Goal: Contribute content: Contribute content

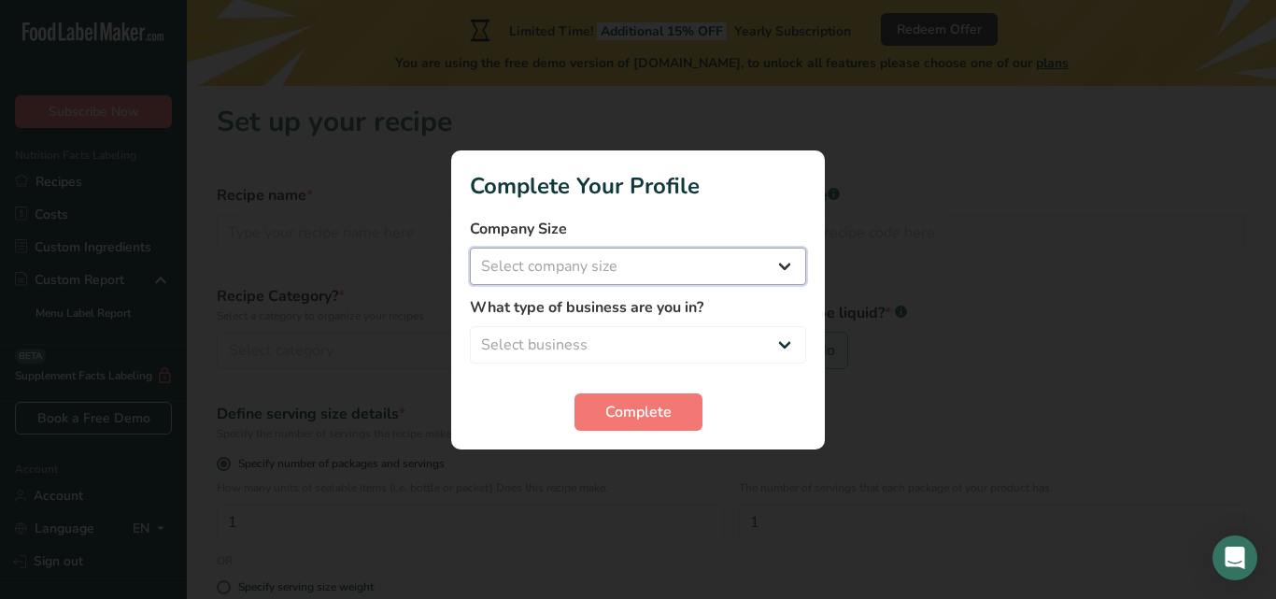
click at [792, 265] on select "Select company size Fewer than 10 Employees 10 to 50 Employees 51 to 500 Employ…" at bounding box center [638, 266] width 336 height 37
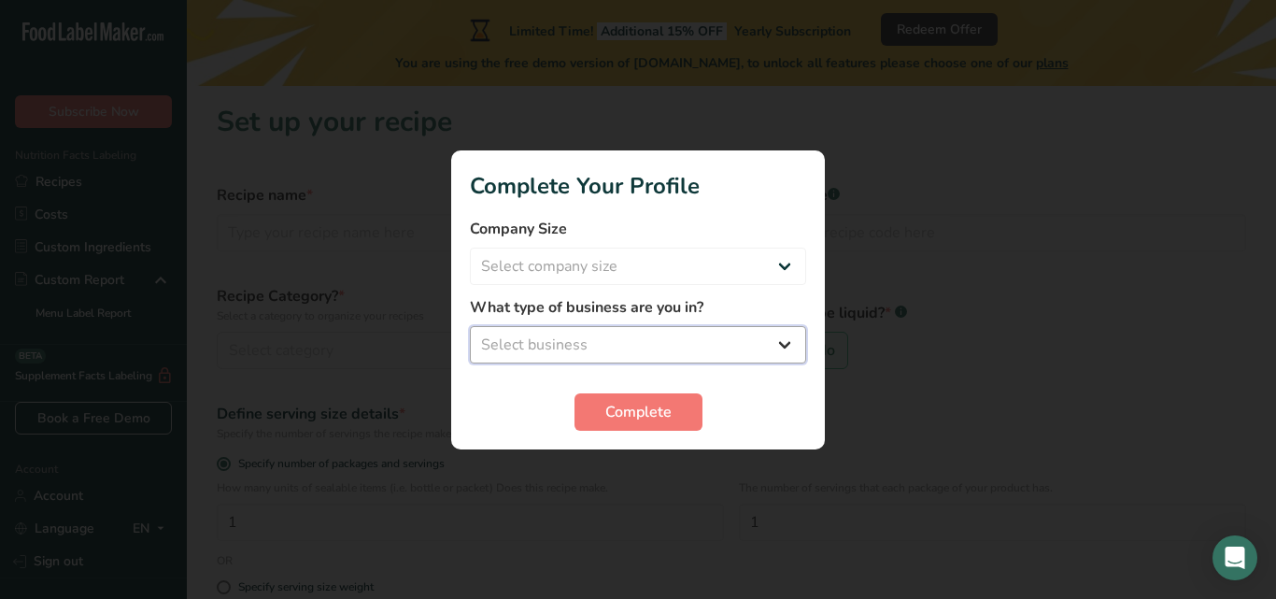
click at [787, 334] on select "Select business Packaged Food Manufacturer Restaurant & Cafe Bakery Meal Plans …" at bounding box center [638, 344] width 336 height 37
select select "1"
click at [470, 326] on select "Select business Packaged Food Manufacturer Restaurant & Cafe Bakery Meal Plans …" at bounding box center [638, 344] width 336 height 37
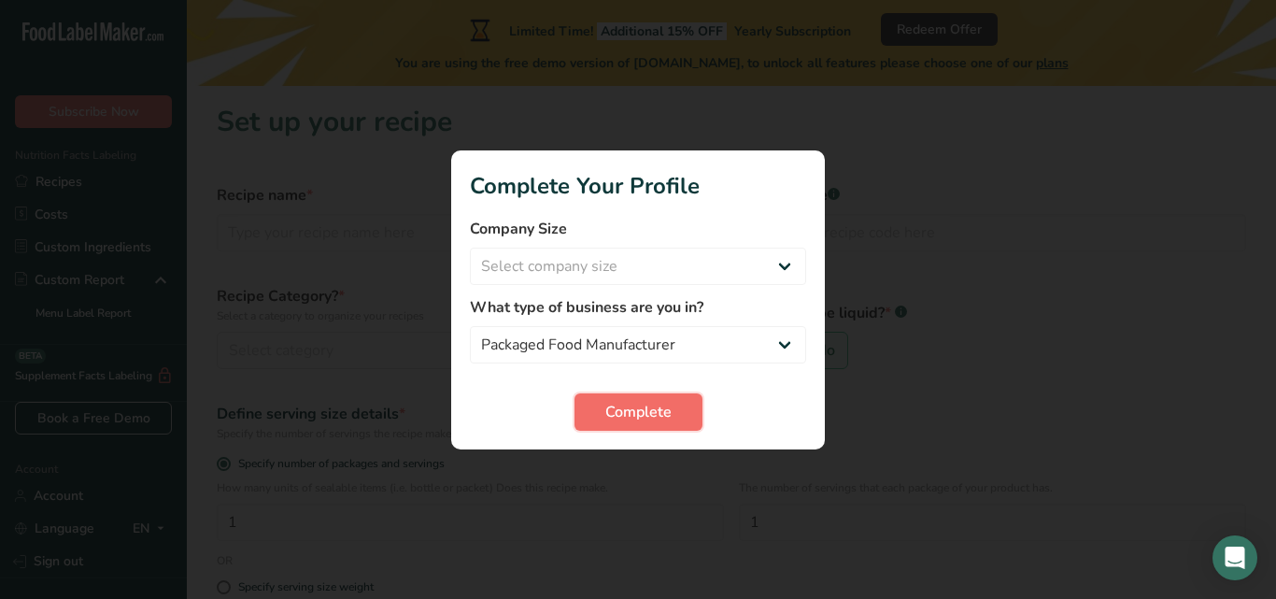
click at [640, 418] on span "Complete" at bounding box center [638, 412] width 66 height 22
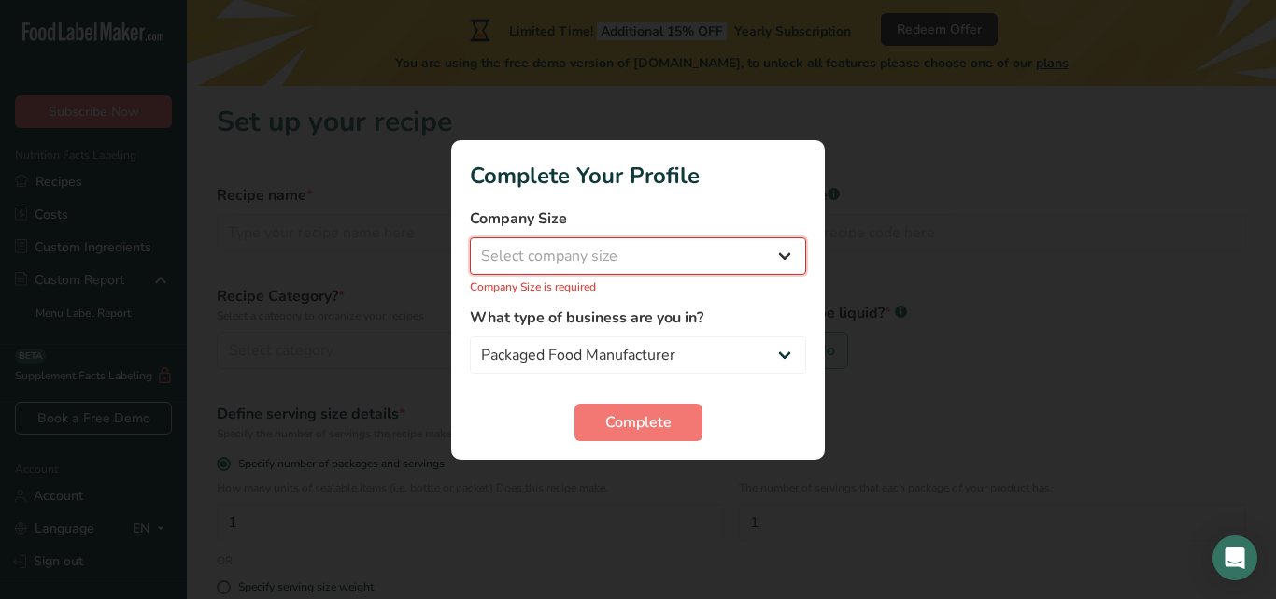
click at [780, 254] on select "Select company size Fewer than 10 Employees 10 to 50 Employees 51 to 500 Employ…" at bounding box center [638, 255] width 336 height 37
select select "1"
click at [470, 247] on select "Select company size Fewer than 10 Employees 10 to 50 Employees 51 to 500 Employ…" at bounding box center [638, 255] width 336 height 37
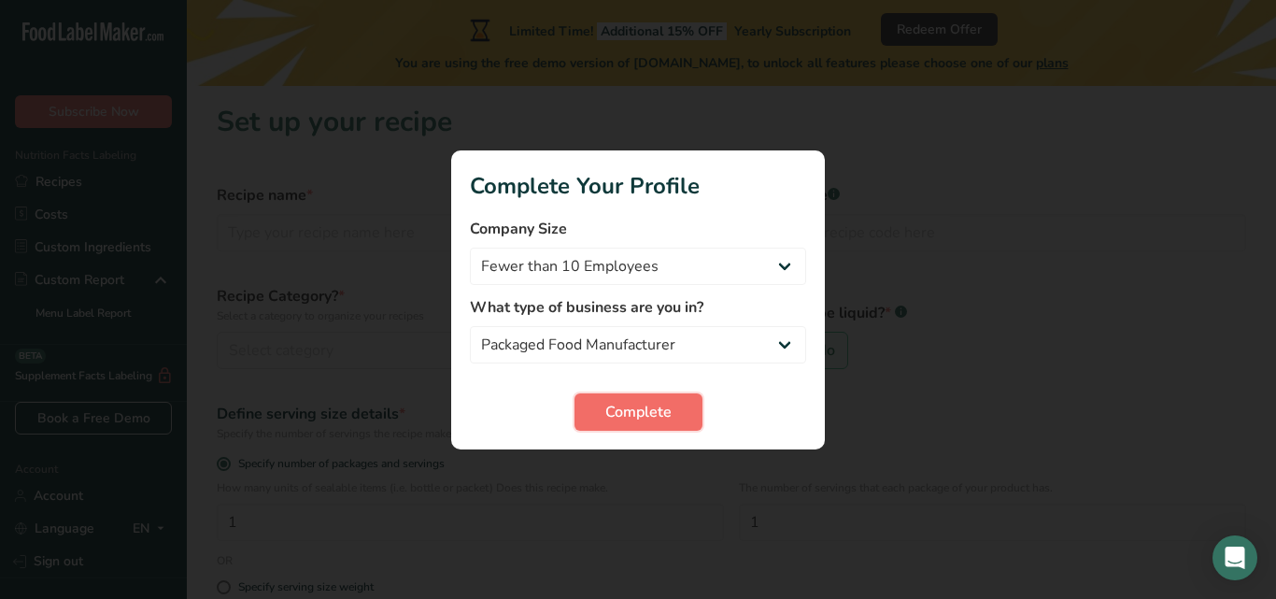
click at [652, 406] on span "Complete" at bounding box center [638, 412] width 66 height 22
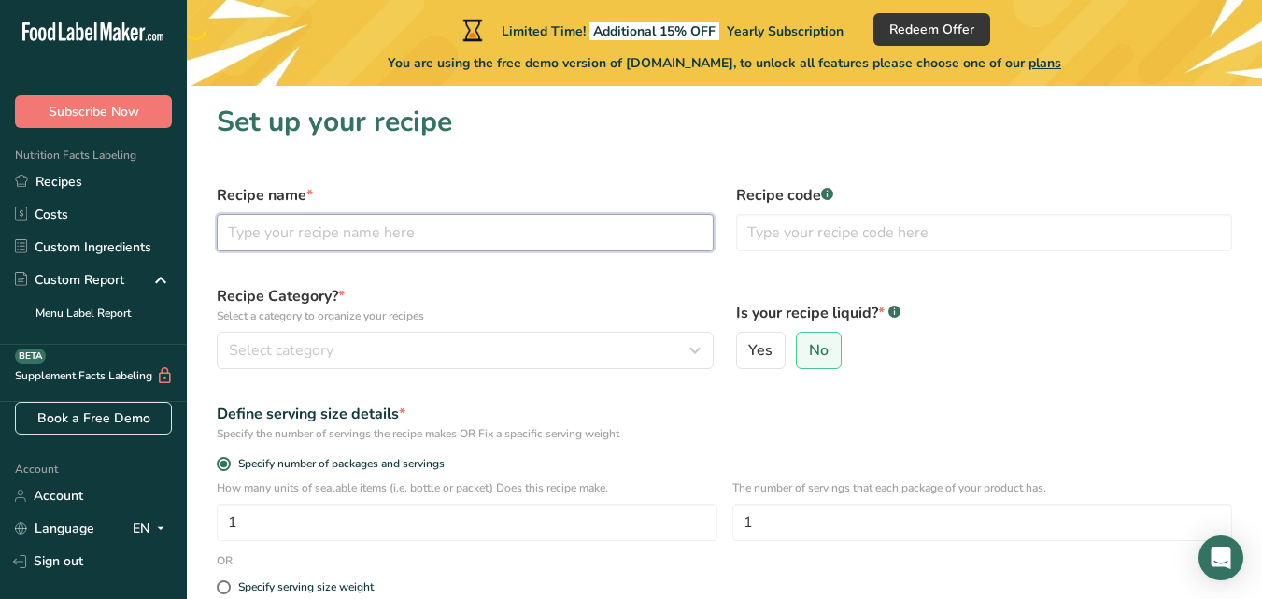
click at [390, 232] on input "text" at bounding box center [465, 232] width 497 height 37
type input "lerotse jam"
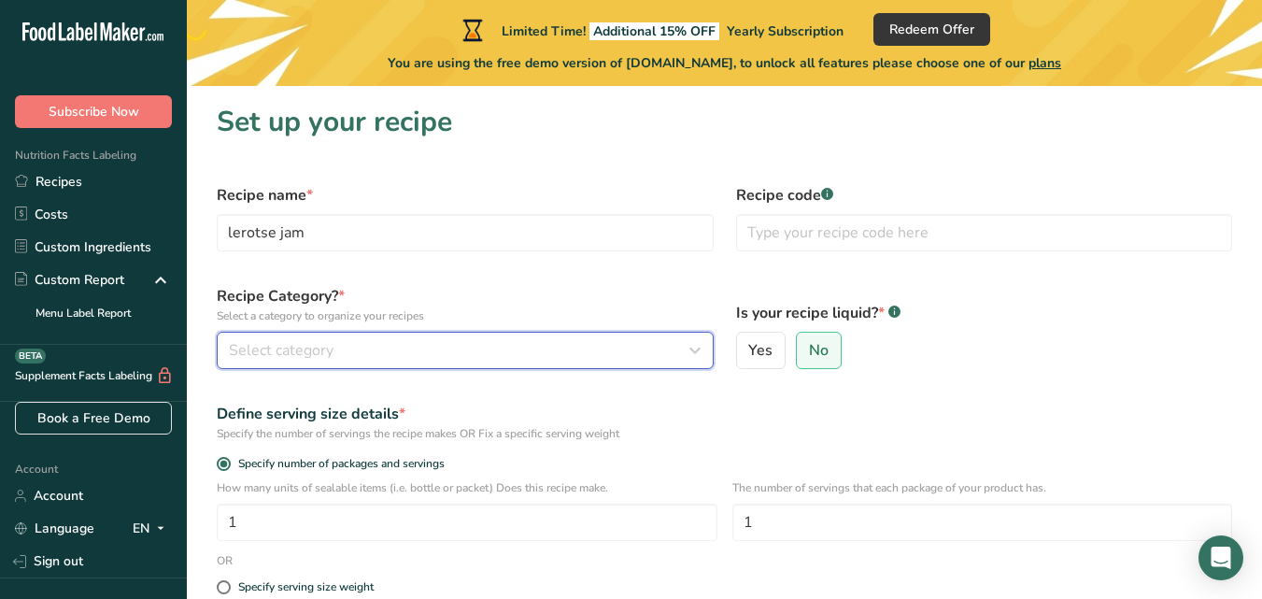
click at [300, 351] on span "Select category" at bounding box center [281, 350] width 105 height 22
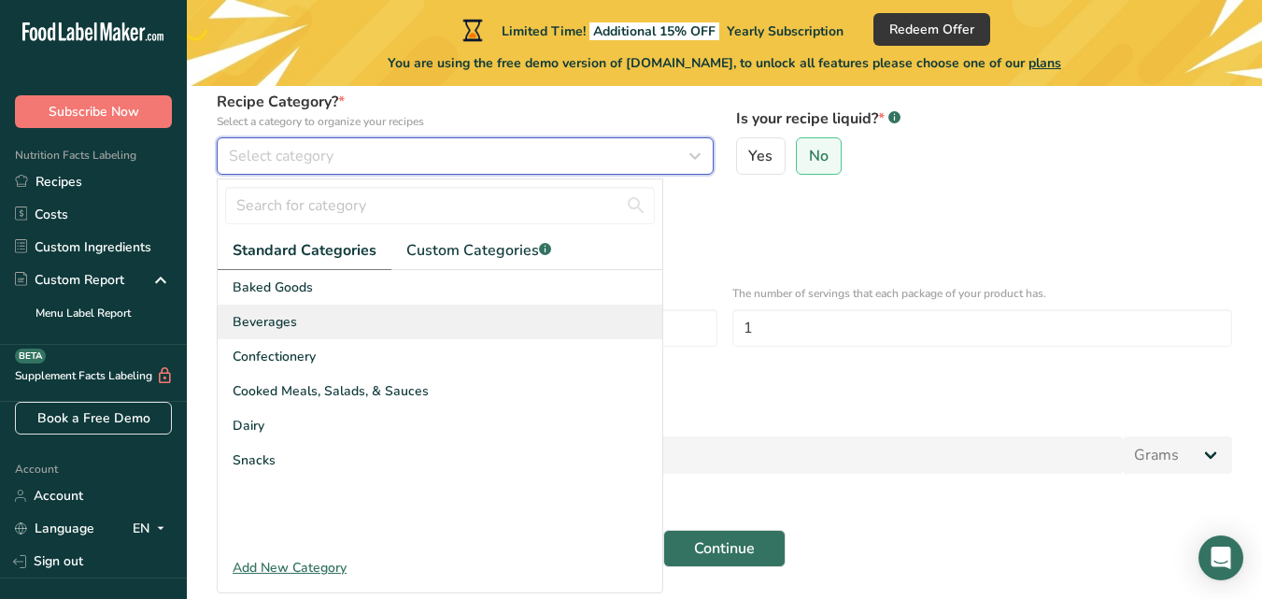
scroll to position [195, 0]
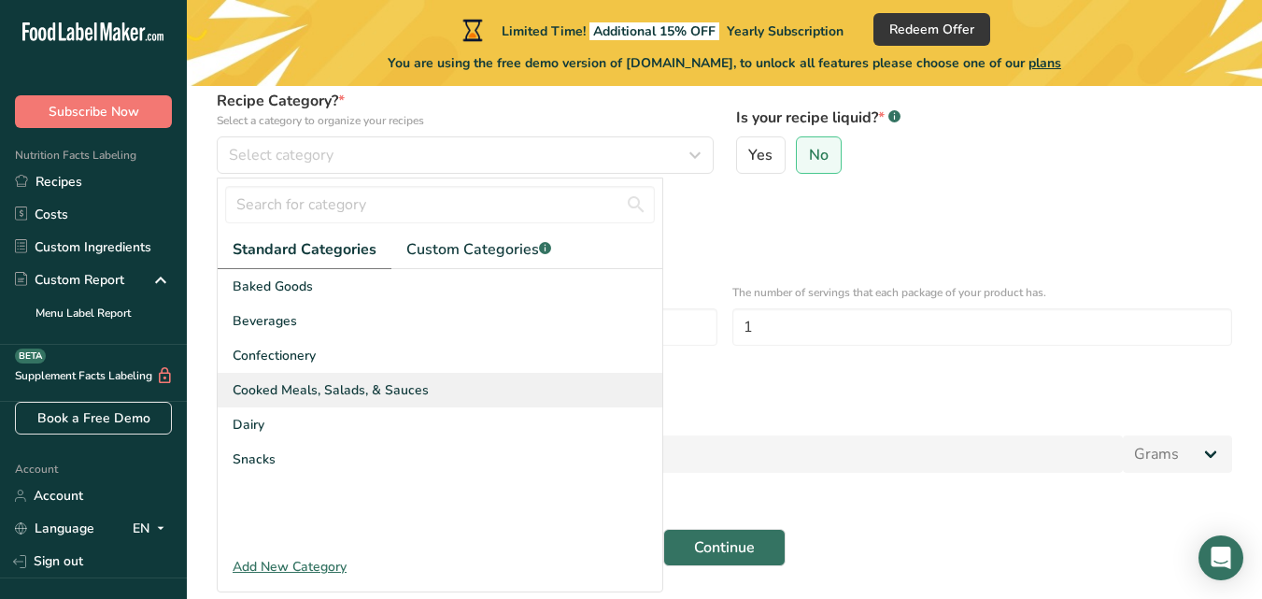
click at [427, 390] on div "Cooked Meals, Salads, & Sauces" at bounding box center [440, 390] width 445 height 35
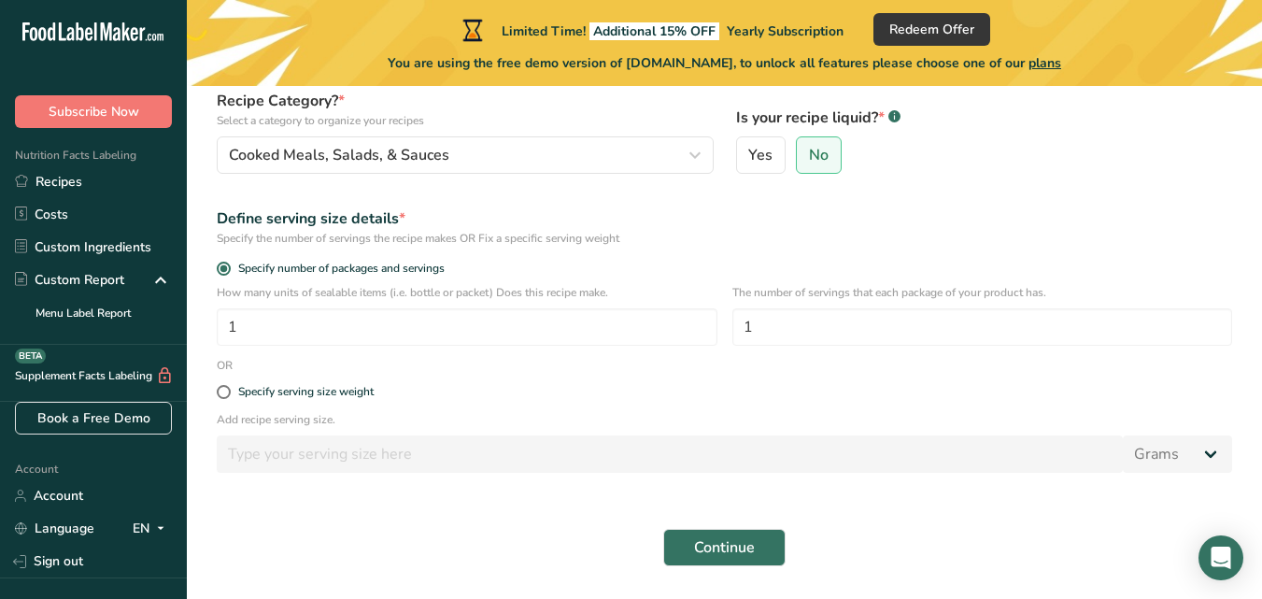
scroll to position [252, 0]
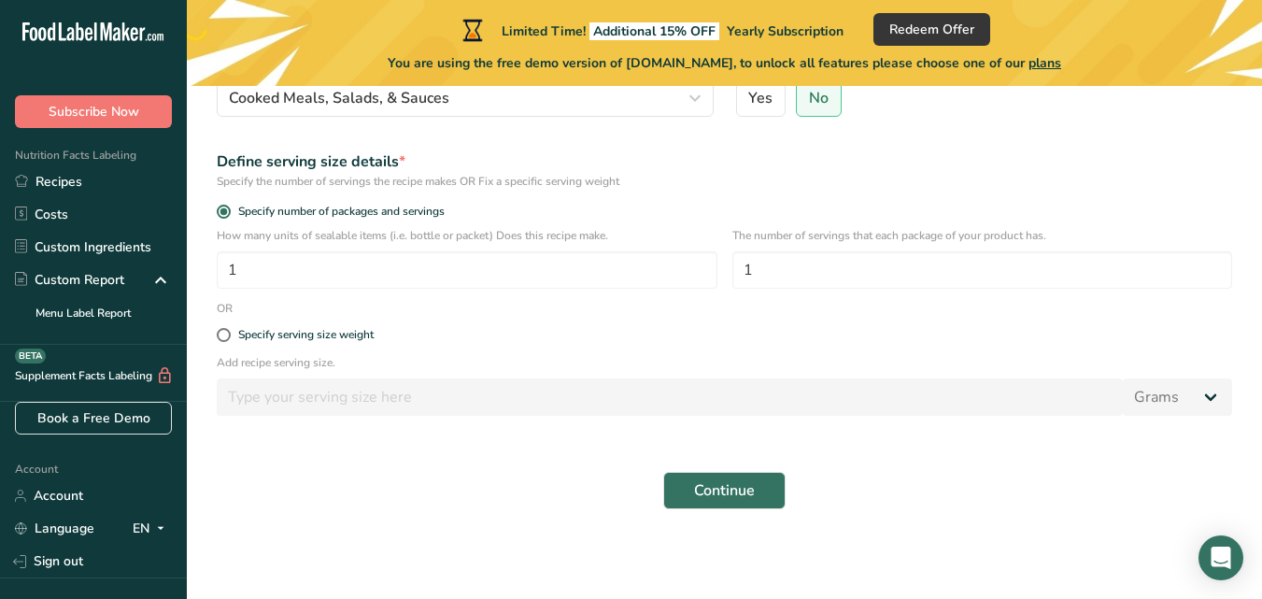
click at [212, 326] on div "Specify serving size weight" at bounding box center [725, 335] width 1038 height 37
click at [230, 339] on label "Specify serving size weight" at bounding box center [724, 335] width 1015 height 14
click at [229, 339] on input "Specify serving size weight" at bounding box center [223, 335] width 12 height 12
radio input "true"
radio input "false"
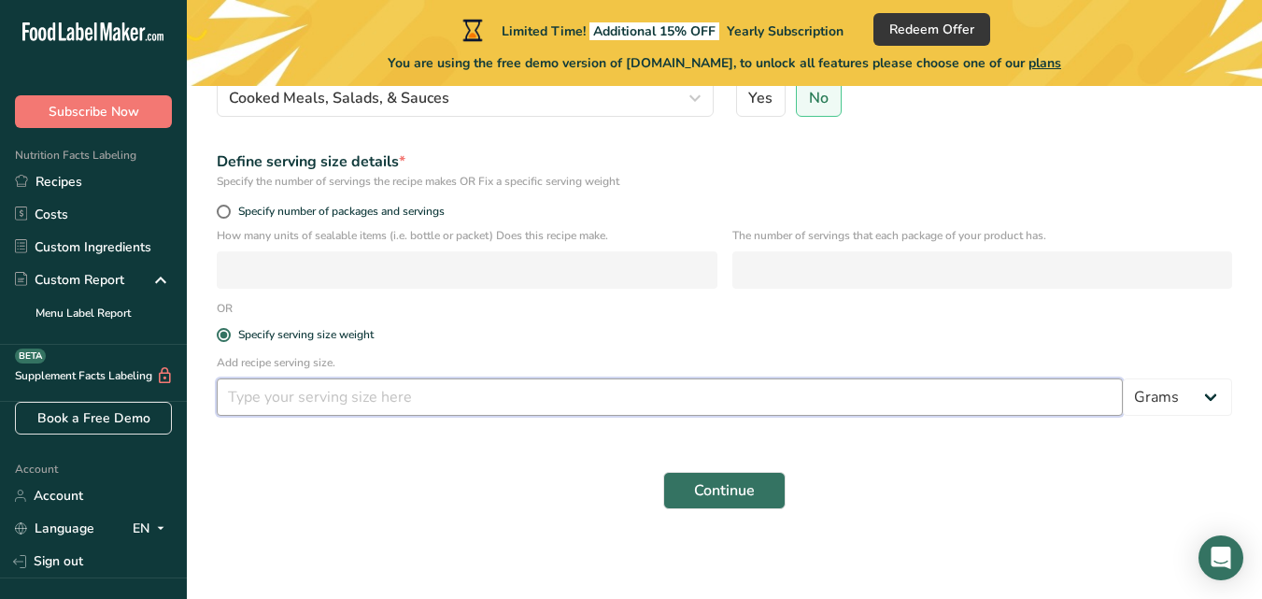
click at [490, 395] on input "number" at bounding box center [670, 396] width 906 height 37
click at [1207, 402] on select "Grams kg mg mcg lb oz l mL fl oz tbsp tsp cup qt gallon" at bounding box center [1177, 396] width 109 height 37
click at [813, 391] on input "number" at bounding box center [670, 396] width 906 height 37
type input "600"
click at [726, 483] on span "Continue" at bounding box center [724, 490] width 61 height 22
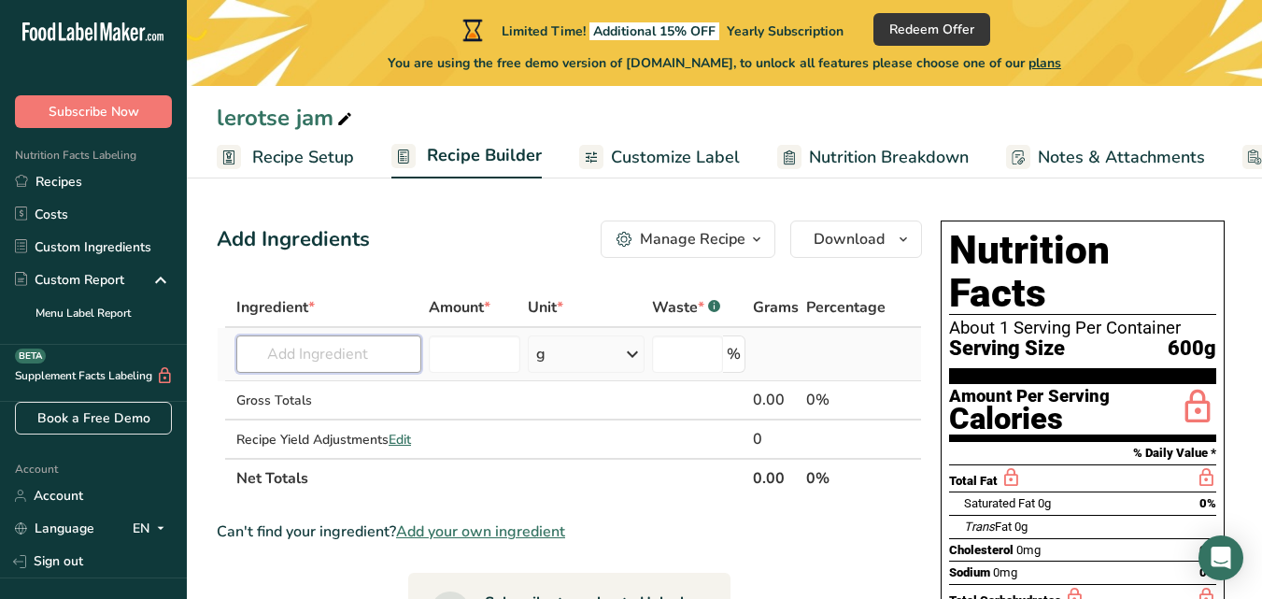
click at [375, 362] on input "text" at bounding box center [328, 353] width 185 height 37
type input "lerotse melon"
click at [343, 420] on div "Add your own ingredient" at bounding box center [328, 423] width 155 height 20
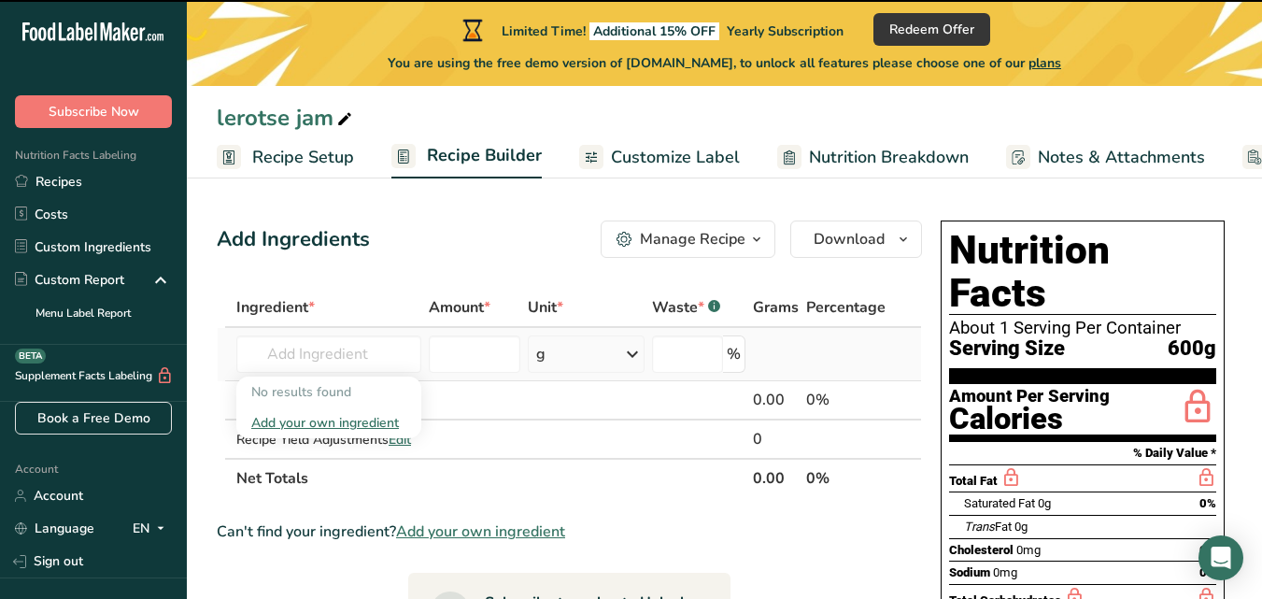
click at [353, 420] on div "Add your own ingredient" at bounding box center [328, 423] width 155 height 20
click at [341, 354] on input "text" at bounding box center [328, 353] width 185 height 37
type input "l"
type input "s"
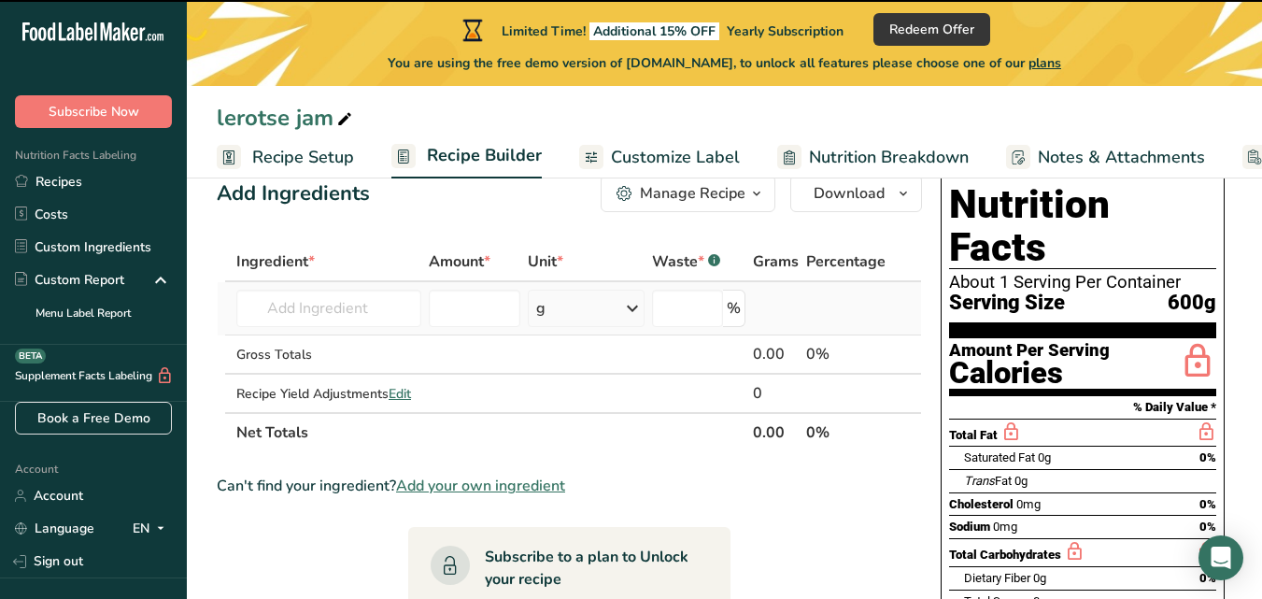
scroll to position [47, 0]
click at [404, 392] on span "Edit" at bounding box center [400, 393] width 22 height 18
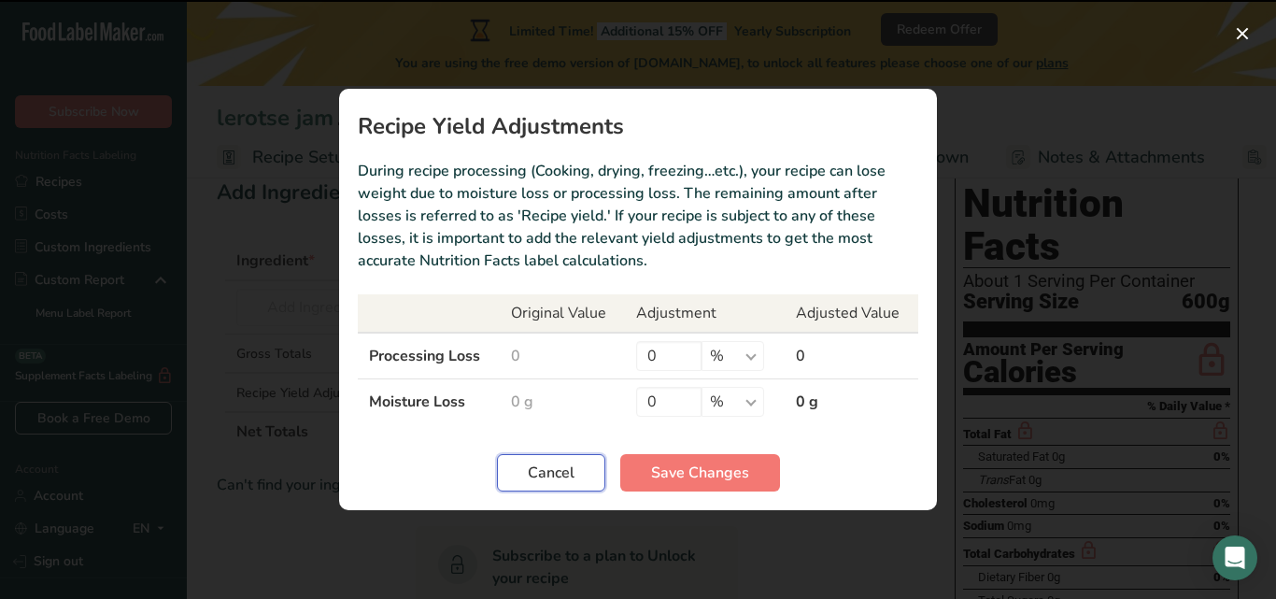
click at [521, 485] on button "Cancel" at bounding box center [551, 472] width 108 height 37
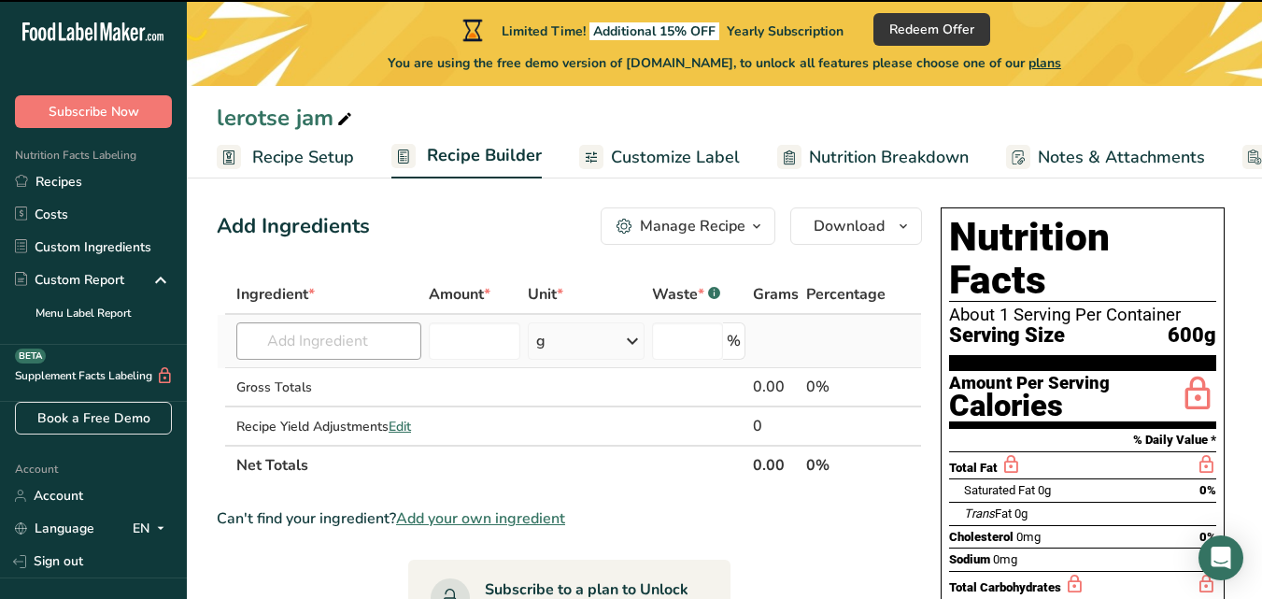
scroll to position [0, 0]
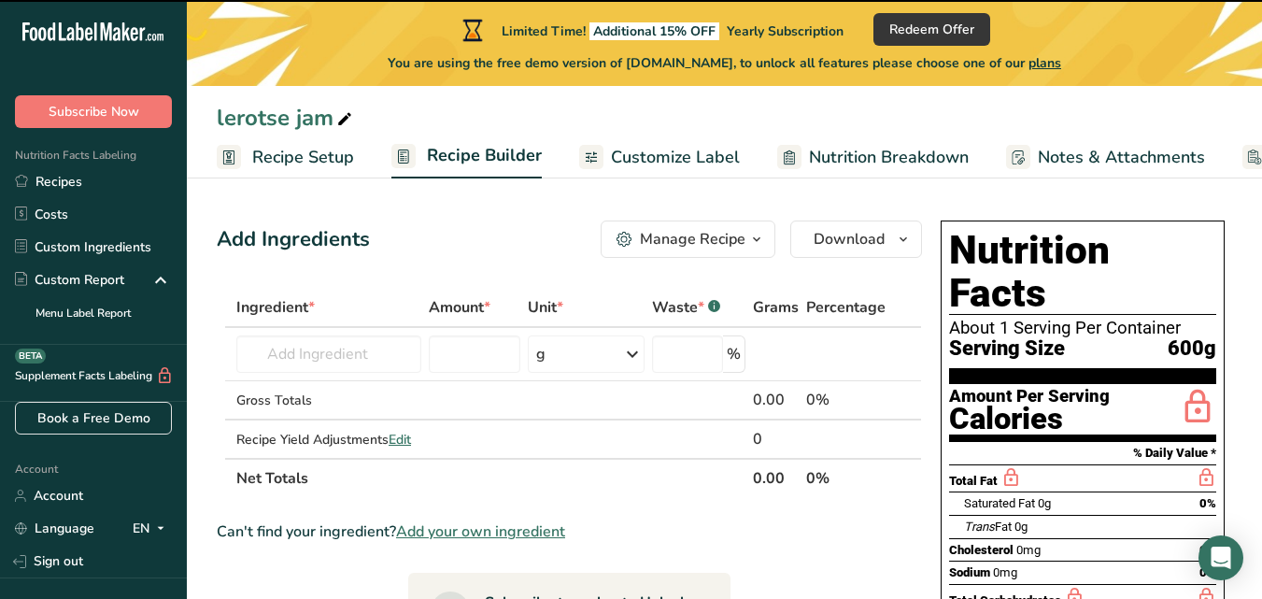
click at [757, 243] on icon "button" at bounding box center [756, 239] width 15 height 23
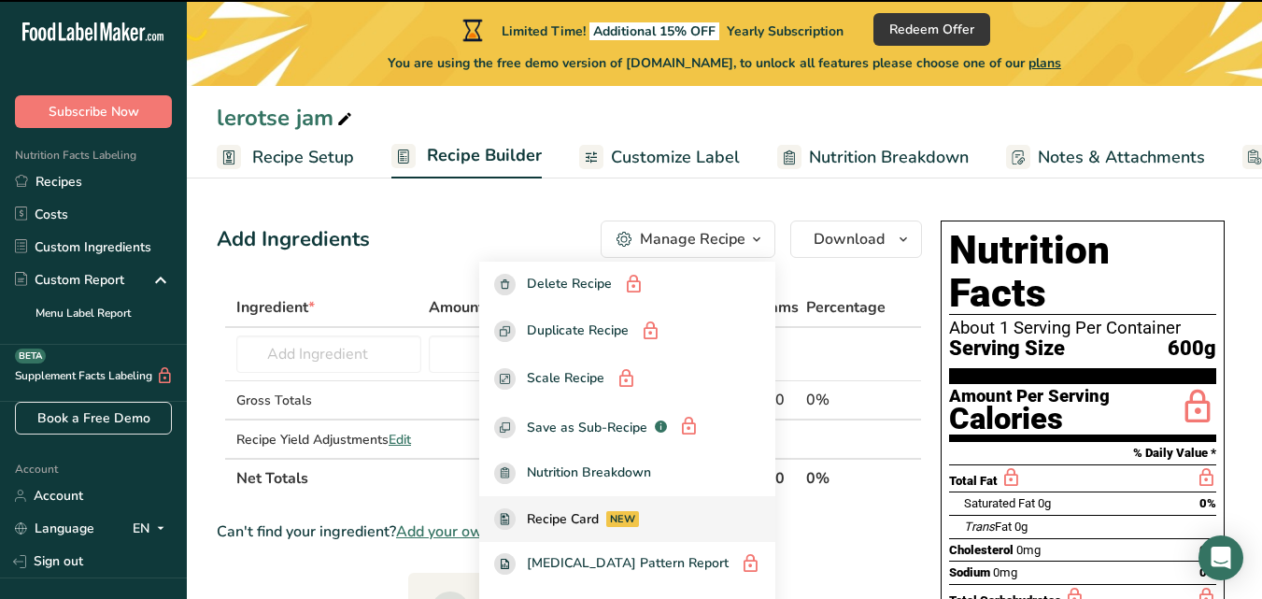
click at [639, 523] on div "NEW" at bounding box center [622, 519] width 33 height 16
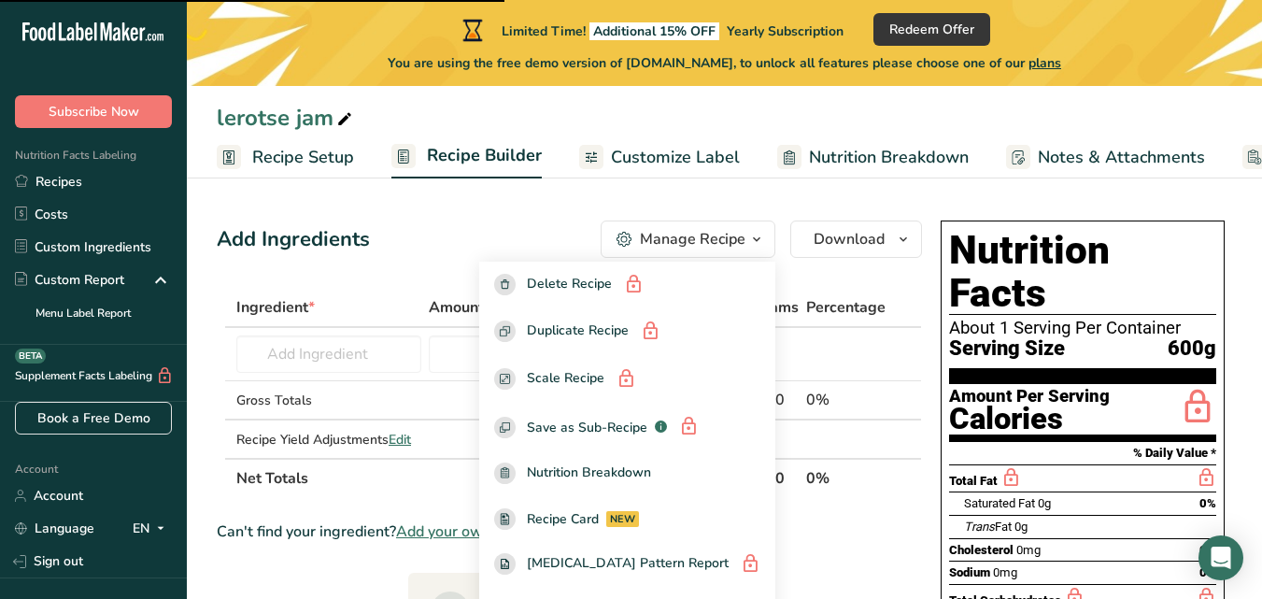
click at [412, 220] on div "Add Ingredients Manage Recipe Delete Recipe Duplicate Recipe Scale Recipe Save …" at bounding box center [569, 238] width 705 height 37
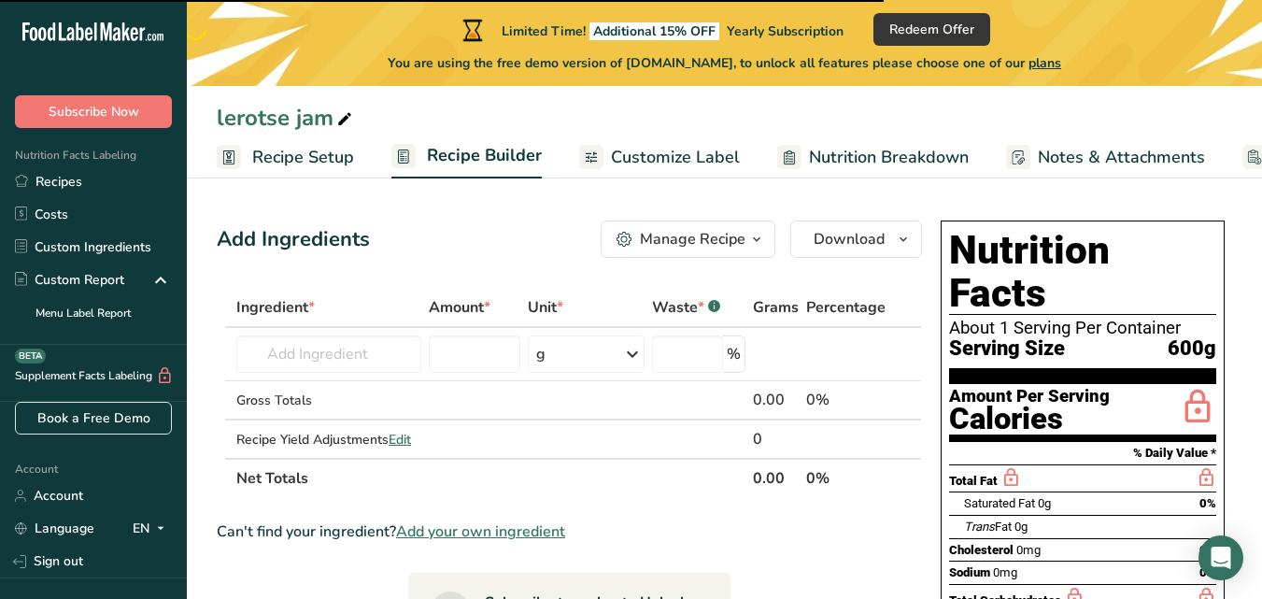
click at [322, 154] on span "Recipe Setup" at bounding box center [303, 157] width 102 height 25
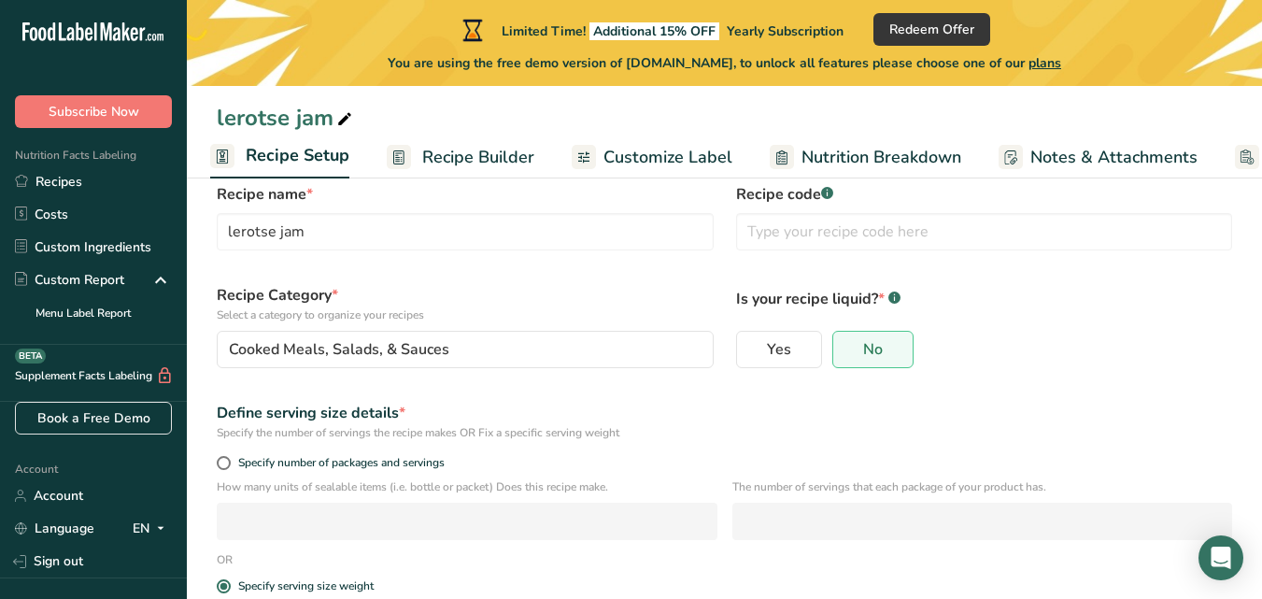
scroll to position [50, 0]
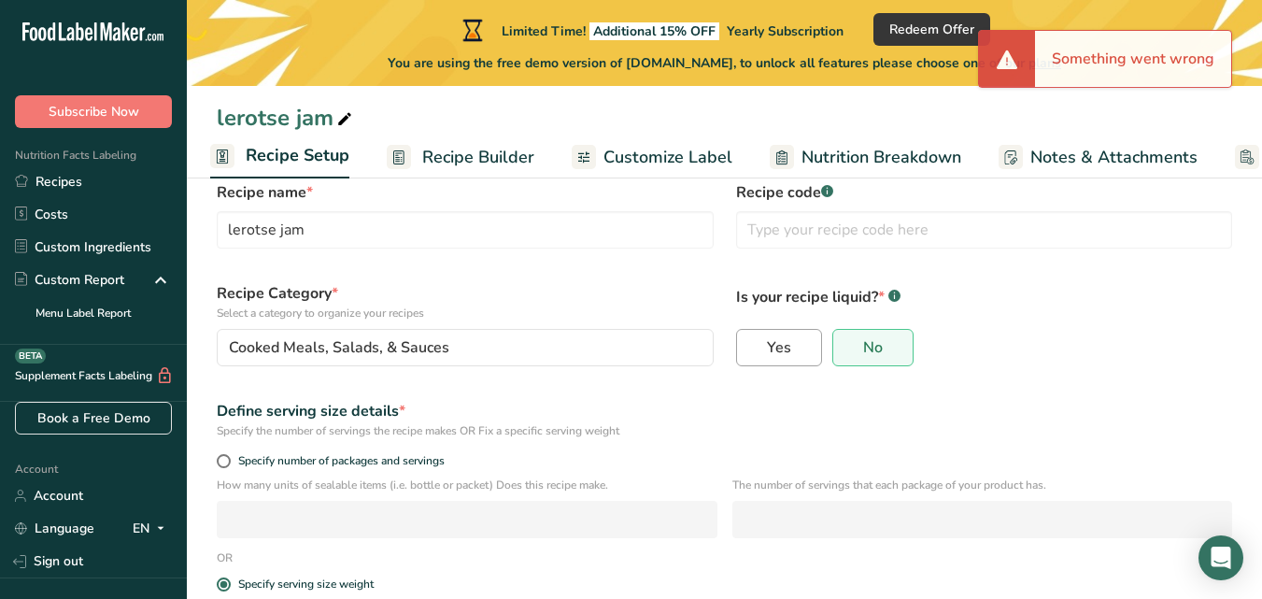
click at [803, 338] on label "Yes" at bounding box center [779, 347] width 86 height 37
click at [749, 342] on input "Yes" at bounding box center [743, 348] width 12 height 12
radio input "true"
radio input "false"
select select "22"
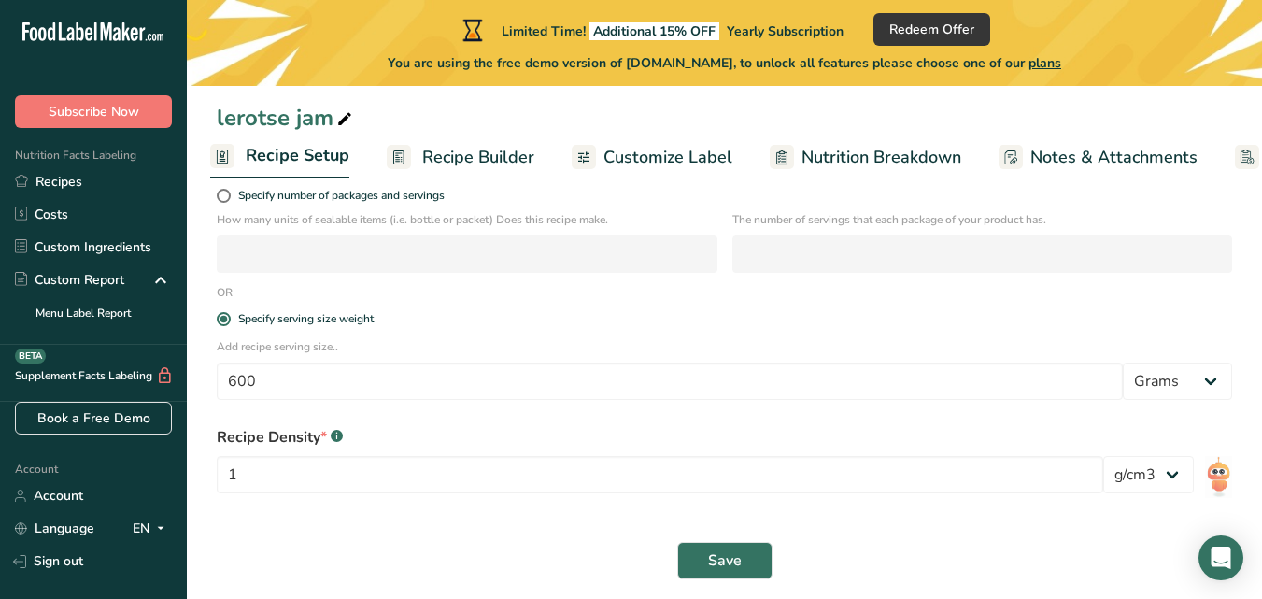
scroll to position [326, 0]
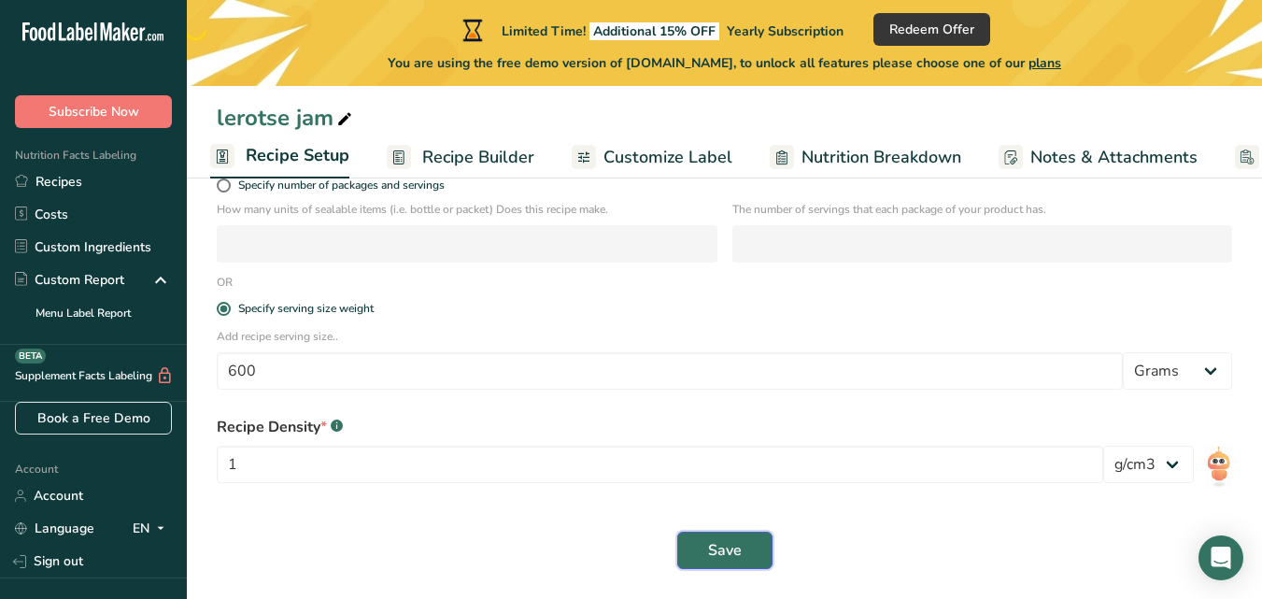
click at [727, 555] on span "Save" at bounding box center [725, 550] width 34 height 22
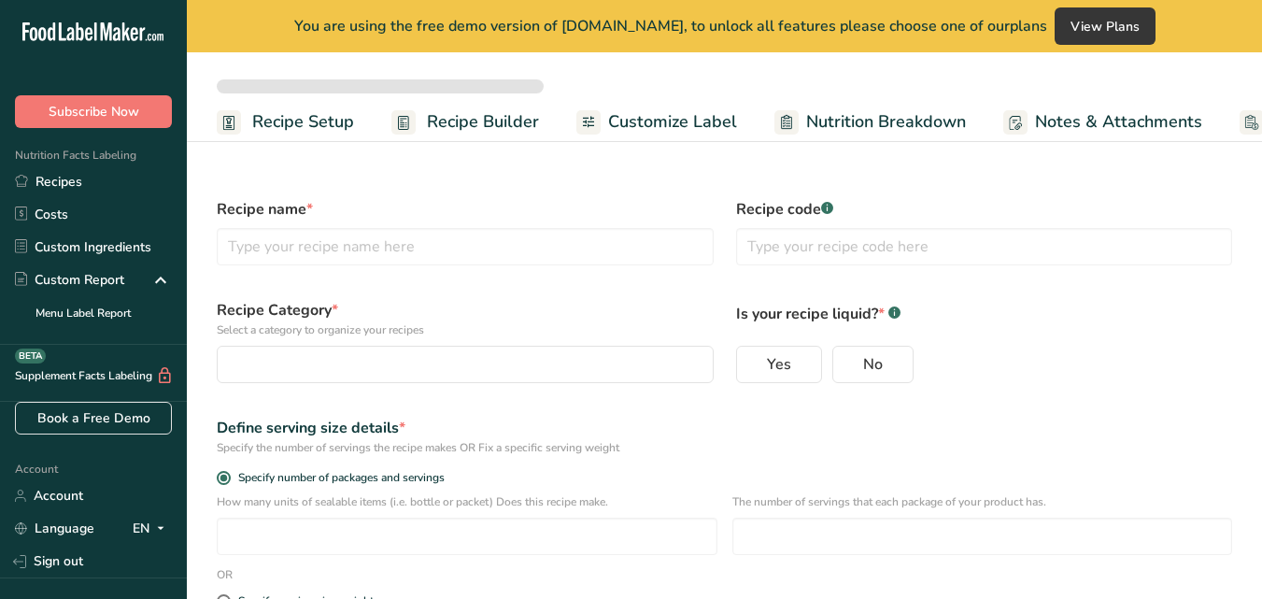
click at [477, 118] on span "Recipe Builder" at bounding box center [483, 121] width 112 height 25
select select
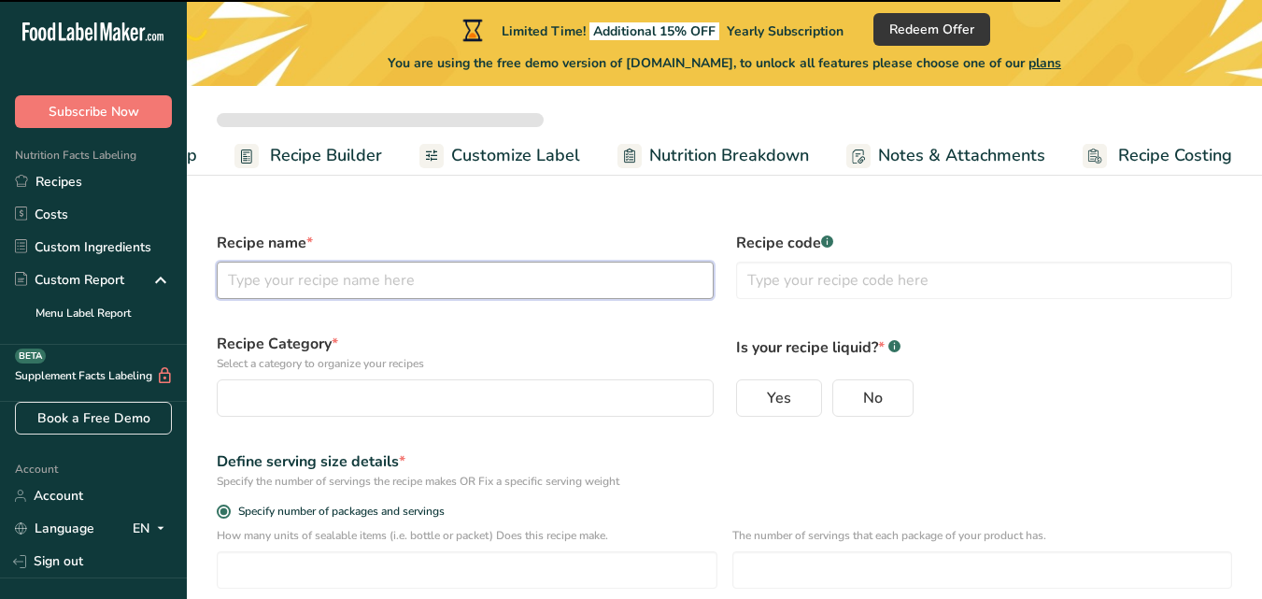
click at [376, 285] on input "text" at bounding box center [465, 280] width 497 height 37
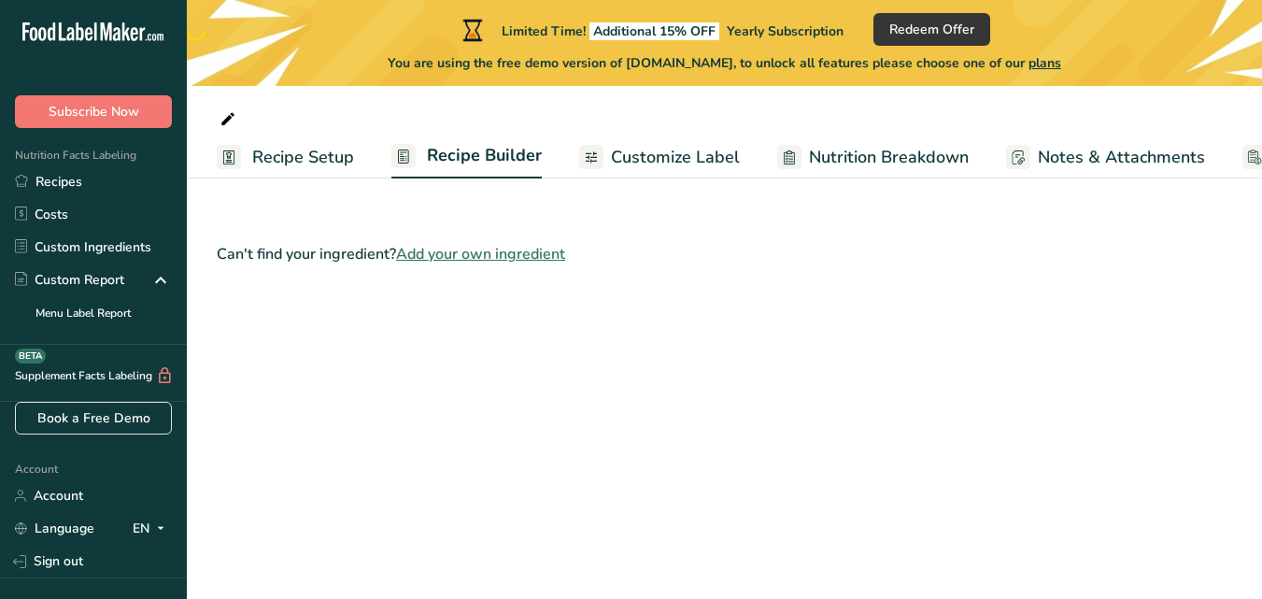
click at [481, 254] on span "Add your own ingredient" at bounding box center [480, 254] width 169 height 22
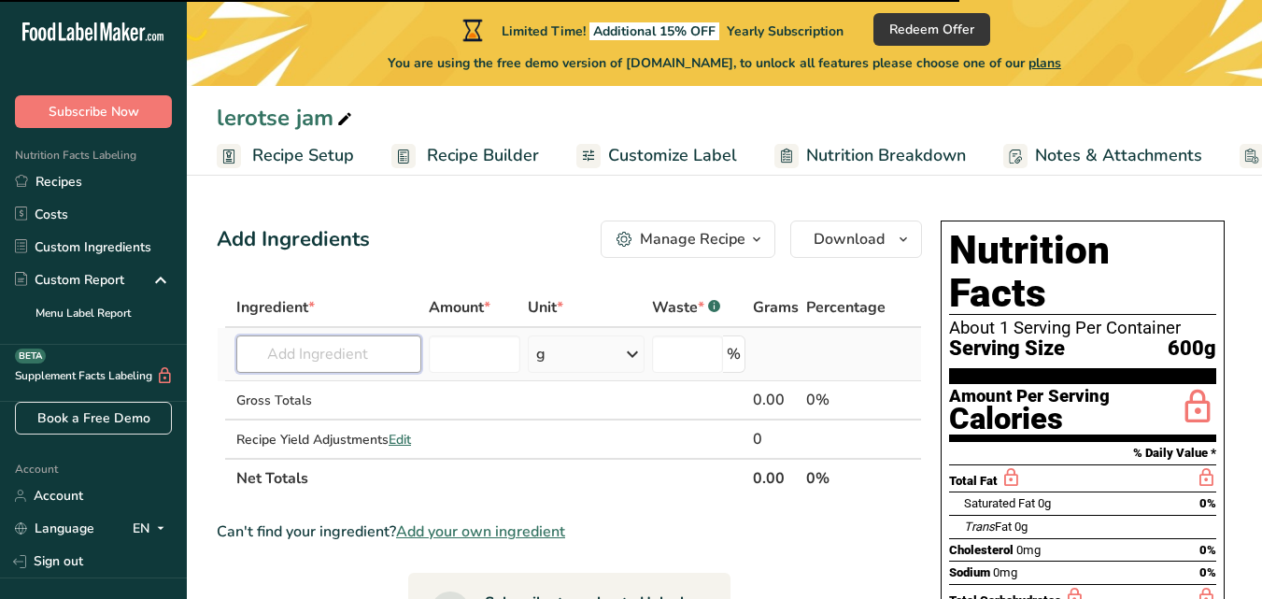
click at [410, 361] on input "text" at bounding box center [328, 353] width 185 height 37
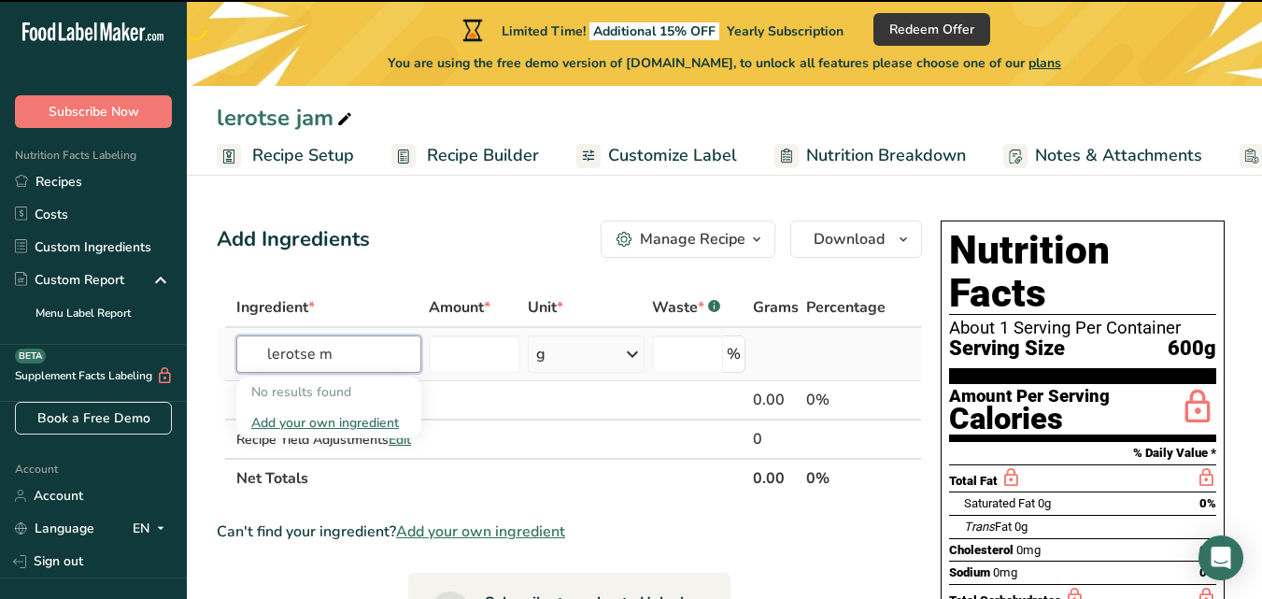
type input "lerotse m"
click at [341, 419] on div "Add your own ingredient" at bounding box center [328, 423] width 155 height 20
click at [336, 359] on input "text" at bounding box center [328, 353] width 185 height 37
type input "s"
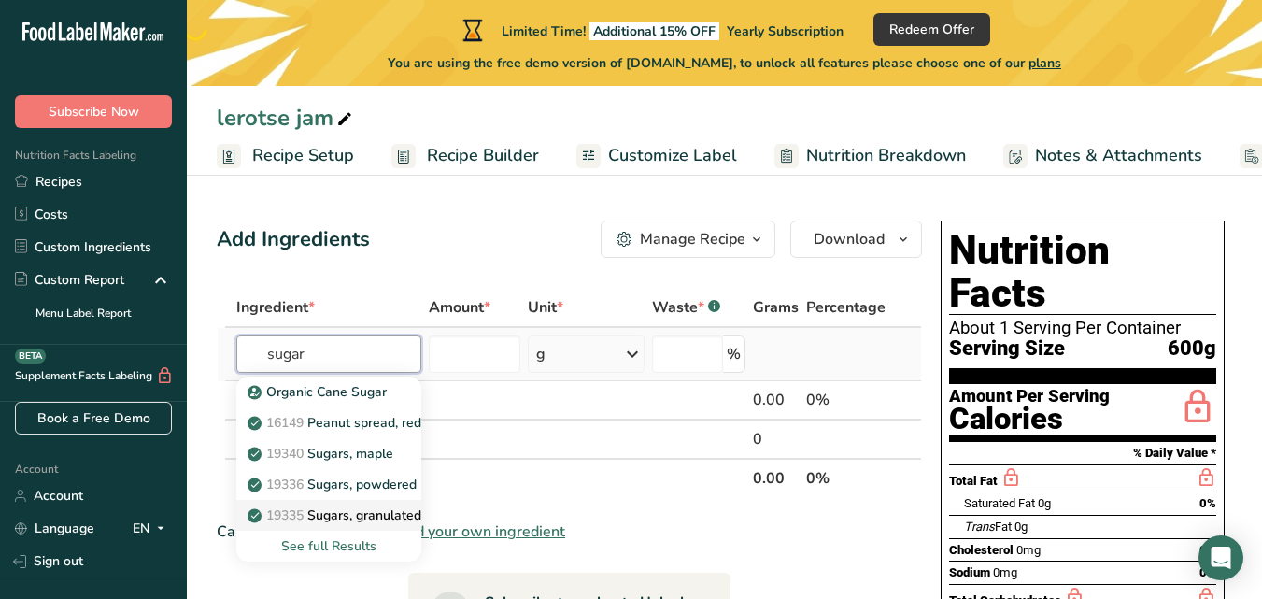
type input "sugar"
click at [380, 507] on p "19335 [GEOGRAPHIC_DATA], granulated" at bounding box center [336, 515] width 170 height 20
type input "Sugars, granulated"
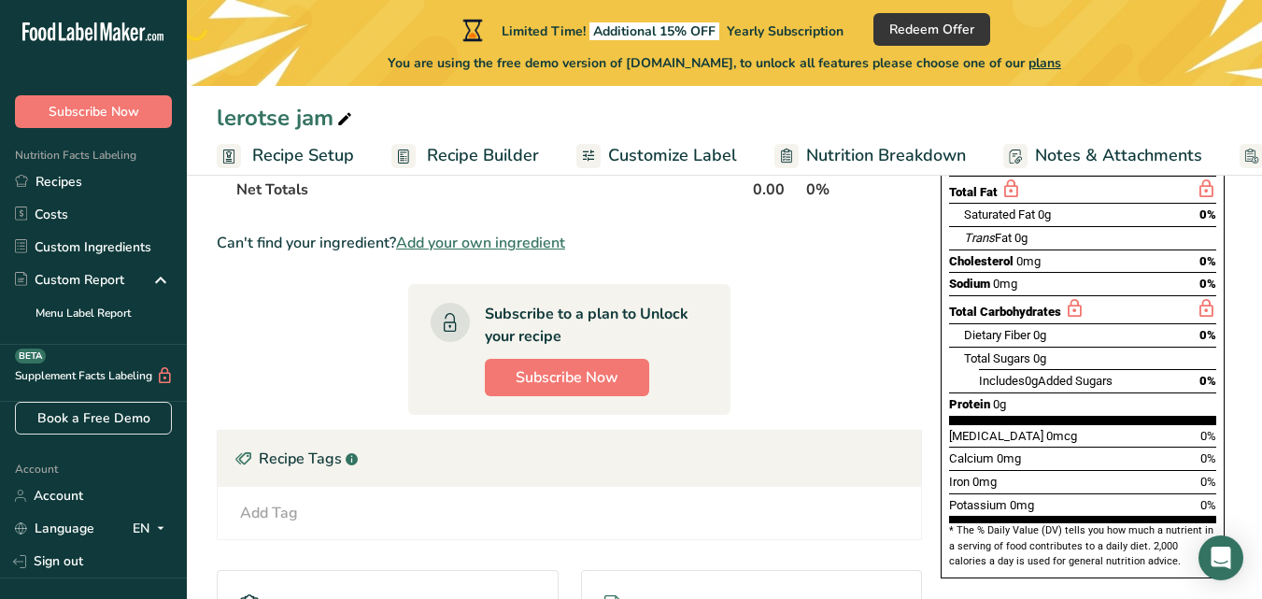
scroll to position [288, 0]
click at [1050, 348] on div "Total Sugars 0g" at bounding box center [1090, 359] width 252 height 23
click at [1088, 425] on div "[MEDICAL_DATA] 0mcg 0%" at bounding box center [1082, 436] width 267 height 23
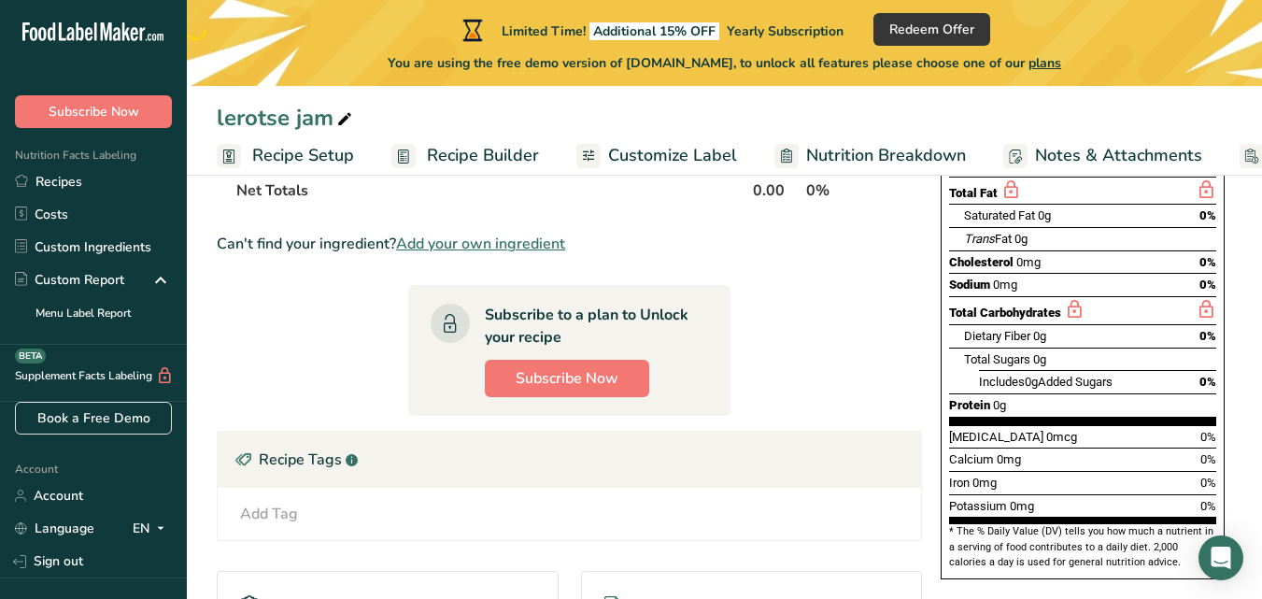
click at [1088, 425] on div "[MEDICAL_DATA] 0mcg 0%" at bounding box center [1082, 436] width 267 height 23
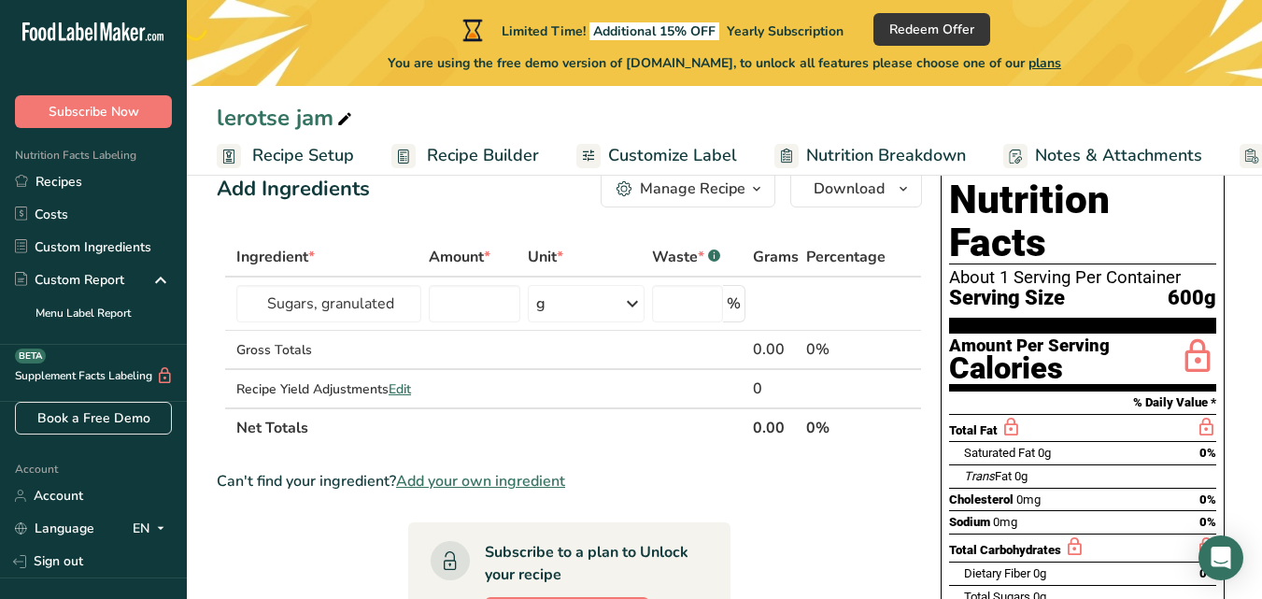
scroll to position [0, 0]
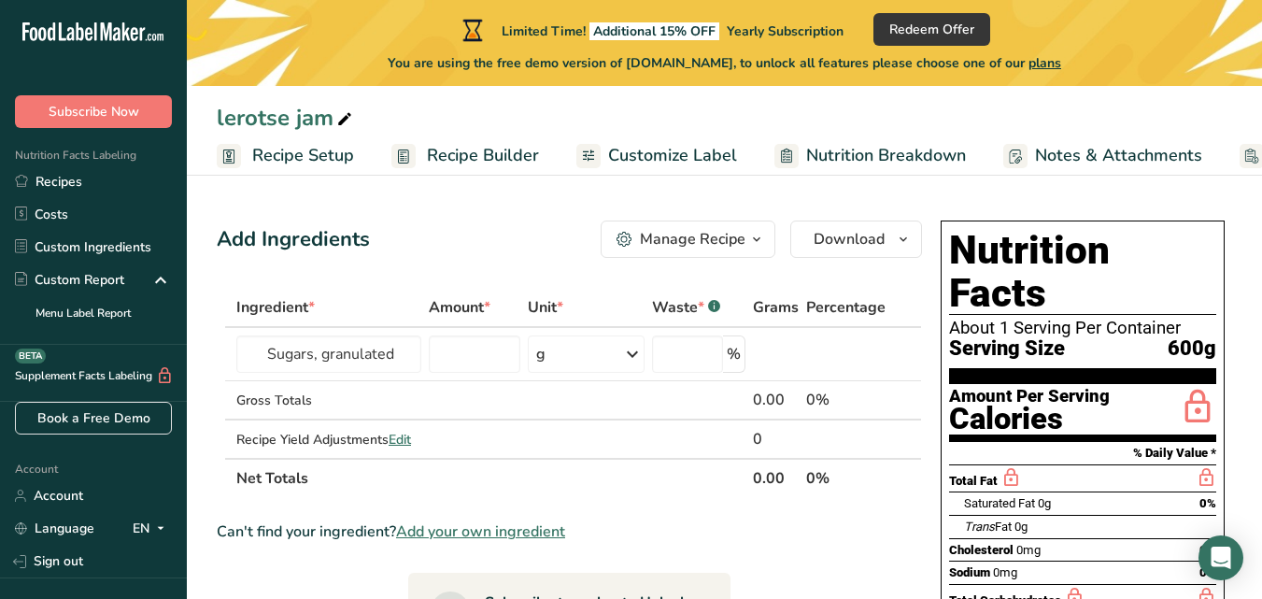
click at [1055, 319] on div "About 1 Serving Per Container" at bounding box center [1082, 328] width 267 height 19
click at [1163, 268] on h1 "Nutrition Facts" at bounding box center [1082, 272] width 267 height 86
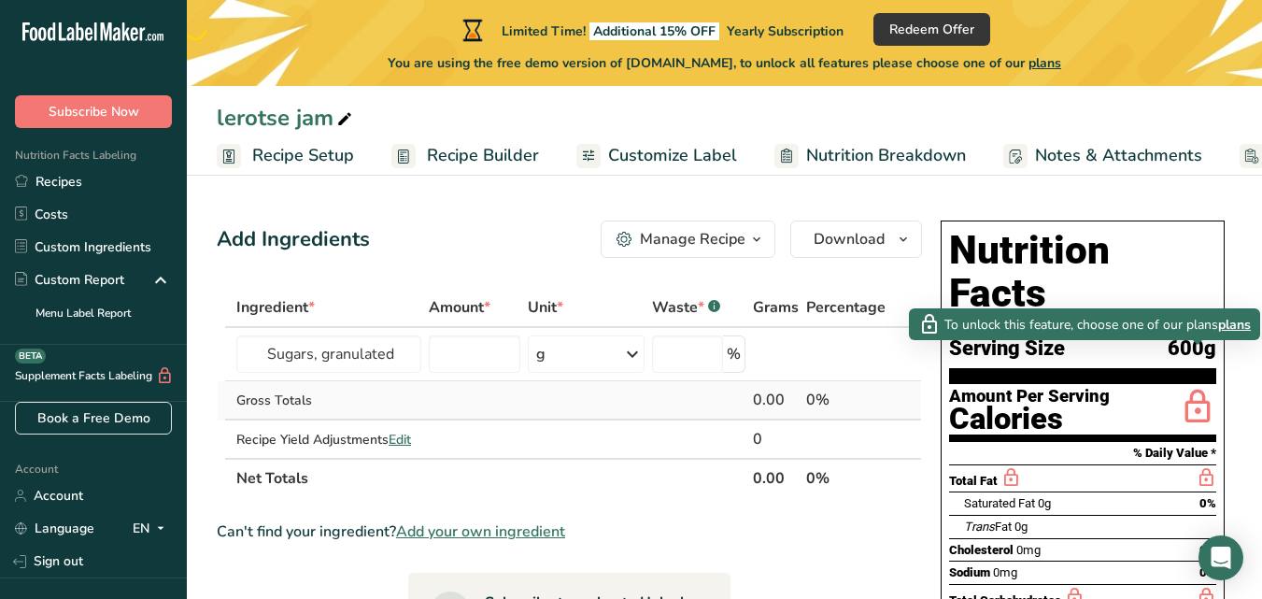
drag, startPoint x: 1194, startPoint y: 372, endPoint x: 915, endPoint y: 402, distance: 280.9
click at [915, 402] on td at bounding box center [917, 400] width 7 height 39
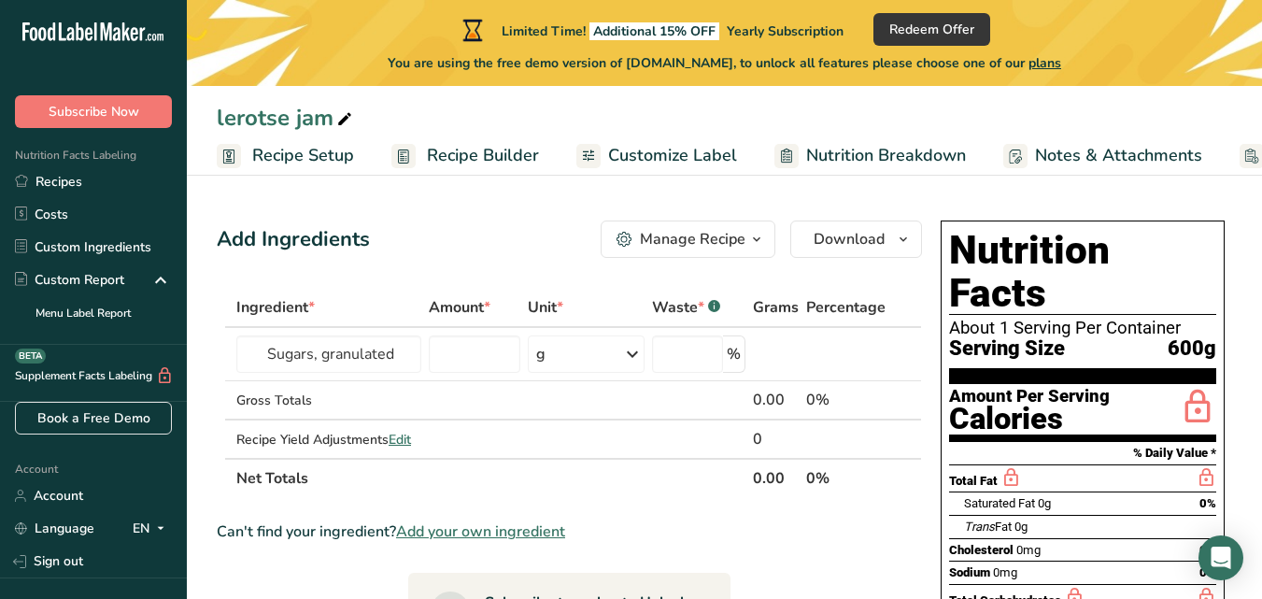
drag, startPoint x: 1051, startPoint y: 456, endPoint x: 1232, endPoint y: 228, distance: 291.2
